Goal: Task Accomplishment & Management: Use online tool/utility

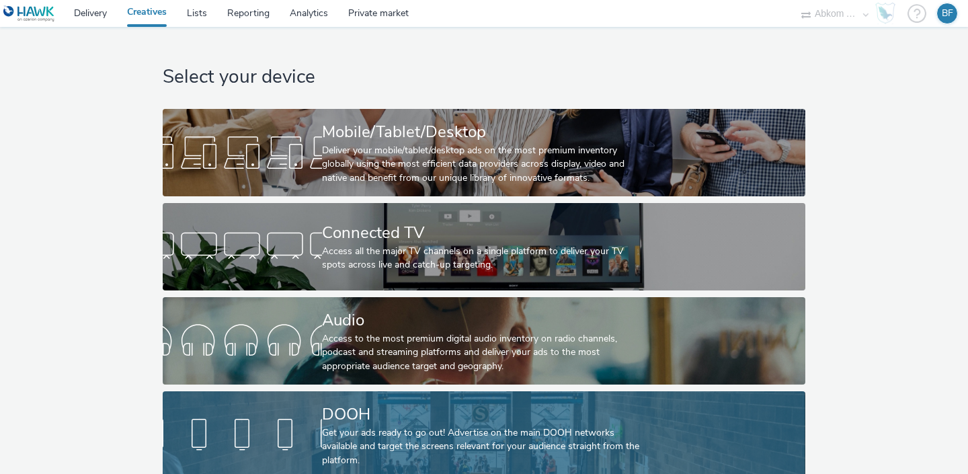
click at [230, 403] on link "DOOH Get your ads ready to go out! Advertise on the main DOOH networks availabl…" at bounding box center [484, 434] width 642 height 87
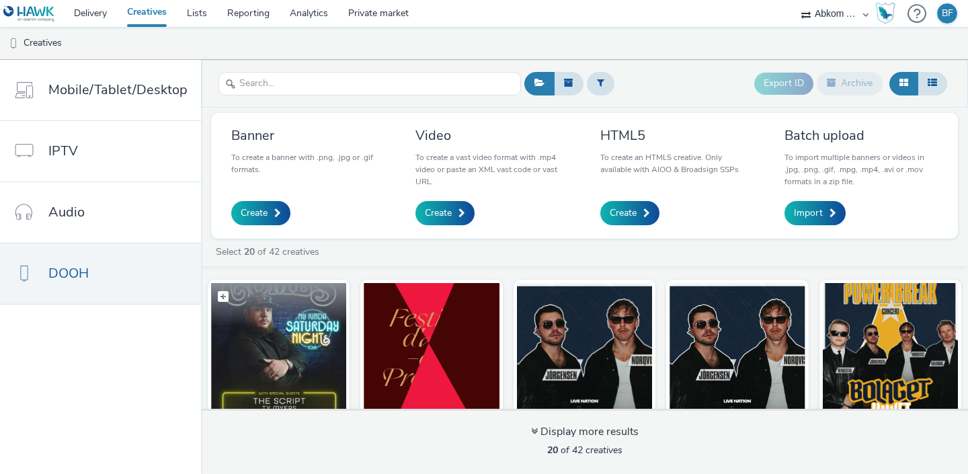
click at [323, 303] on label at bounding box center [278, 296] width 135 height 26
click at [323, 303] on label at bounding box center [278, 296] width 135 height 27
checkbox input "false"
click at [309, 355] on img at bounding box center [278, 348] width 135 height 131
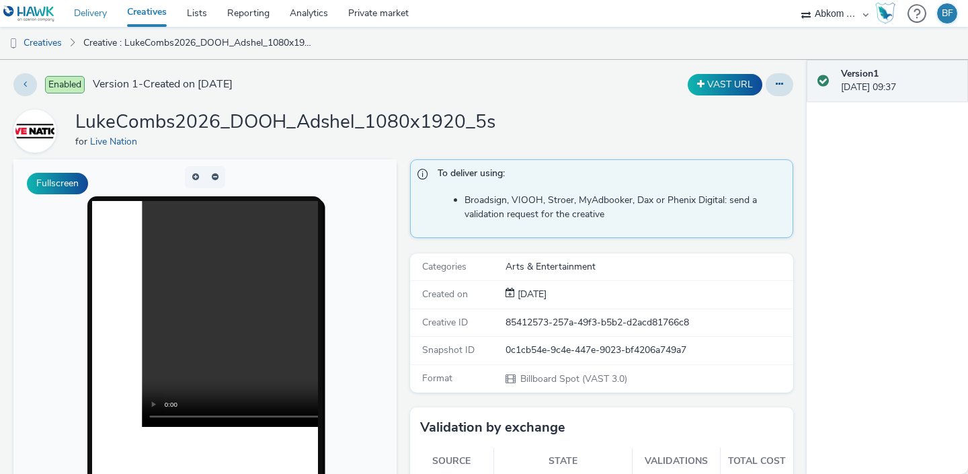
click at [99, 17] on link "Delivery" at bounding box center [90, 13] width 53 height 27
